Goal: Navigation & Orientation: Find specific page/section

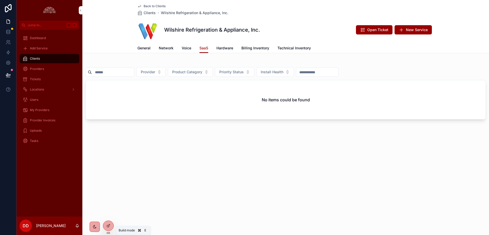
click at [109, 224] on icon at bounding box center [108, 226] width 4 height 4
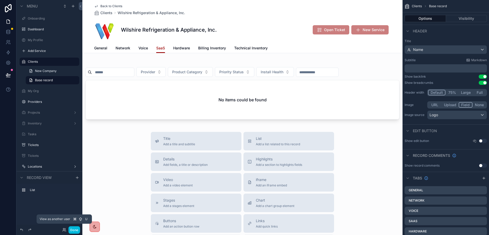
click at [65, 230] on icon at bounding box center [64, 230] width 4 height 4
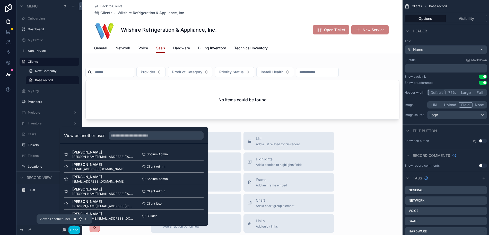
click at [65, 230] on icon at bounding box center [64, 230] width 4 height 4
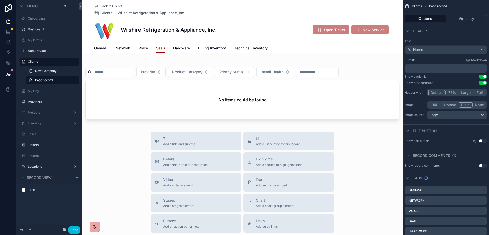
click at [95, 229] on icon "scrollable content" at bounding box center [95, 227] width 4 height 4
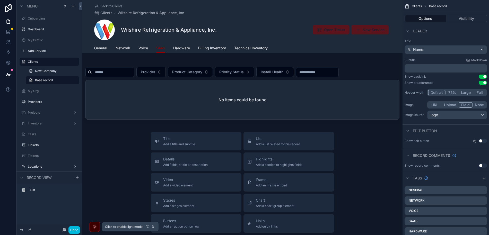
click at [95, 229] on icon "scrollable content" at bounding box center [95, 227] width 4 height 4
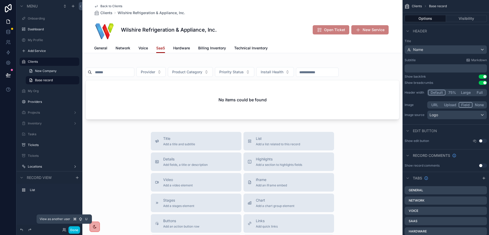
click at [64, 231] on icon at bounding box center [64, 230] width 4 height 4
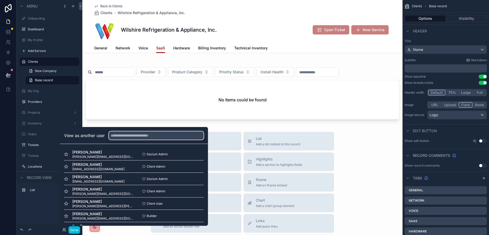
click at [127, 136] on input "text" at bounding box center [156, 136] width 95 height 8
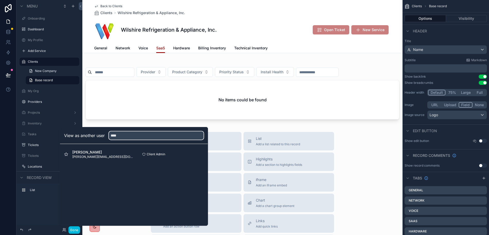
type input "****"
click at [0, 0] on button "Select" at bounding box center [0, 0] width 0 height 0
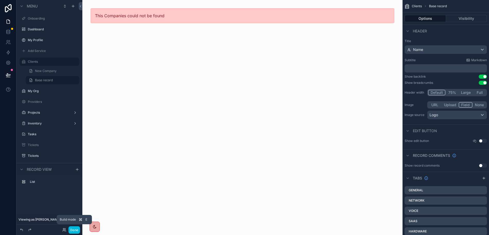
click at [72, 231] on button "Done" at bounding box center [74, 230] width 12 height 7
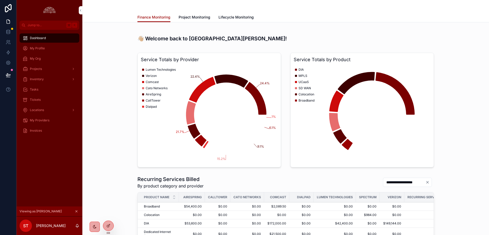
click at [200, 18] on span "Project Monitoring" at bounding box center [195, 17] width 32 height 5
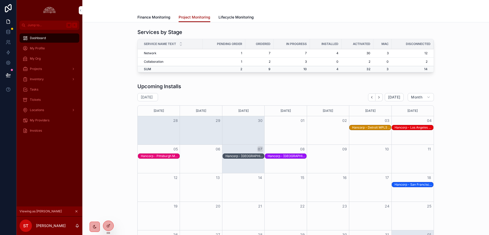
click at [48, 50] on div "My Profile" at bounding box center [50, 48] width 54 height 8
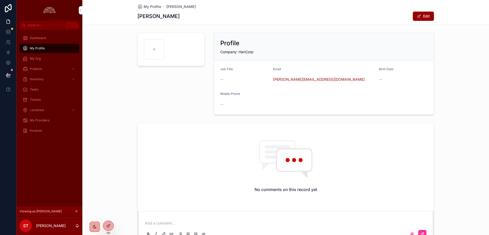
click at [46, 57] on div "My Org" at bounding box center [50, 59] width 54 height 8
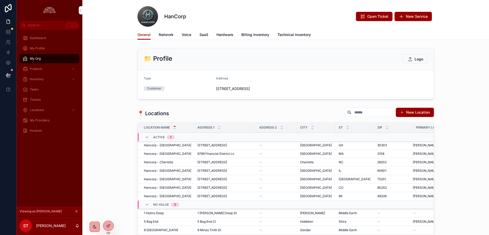
click at [42, 69] on div "Projects" at bounding box center [50, 69] width 54 height 8
